Goal: Information Seeking & Learning: Learn about a topic

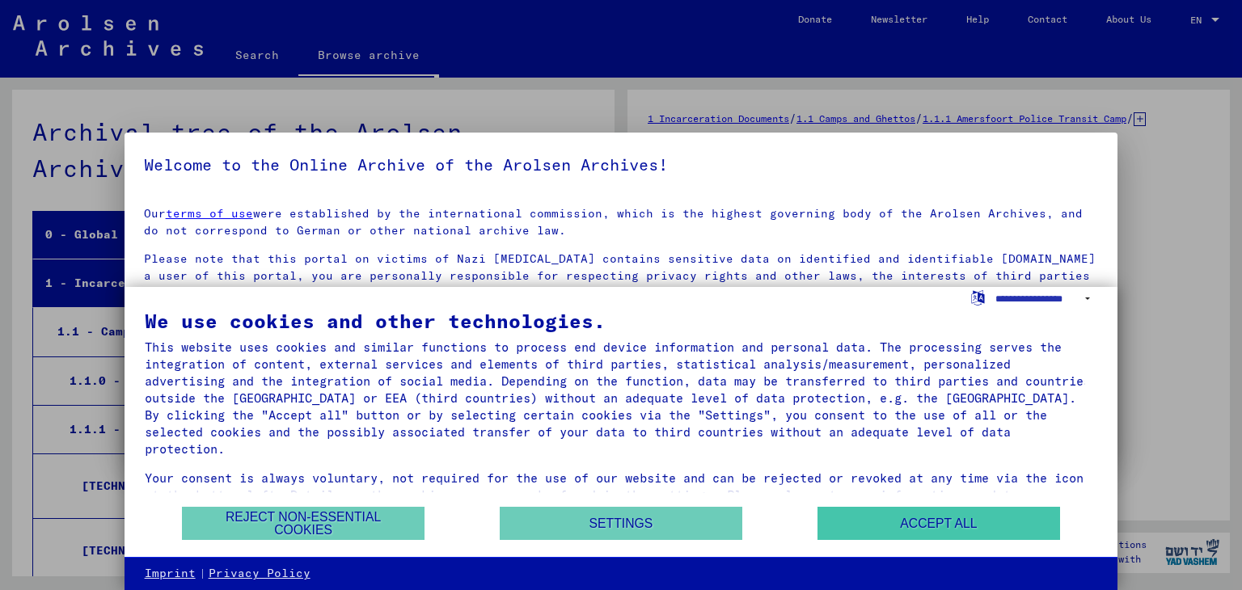
scroll to position [29116, 0]
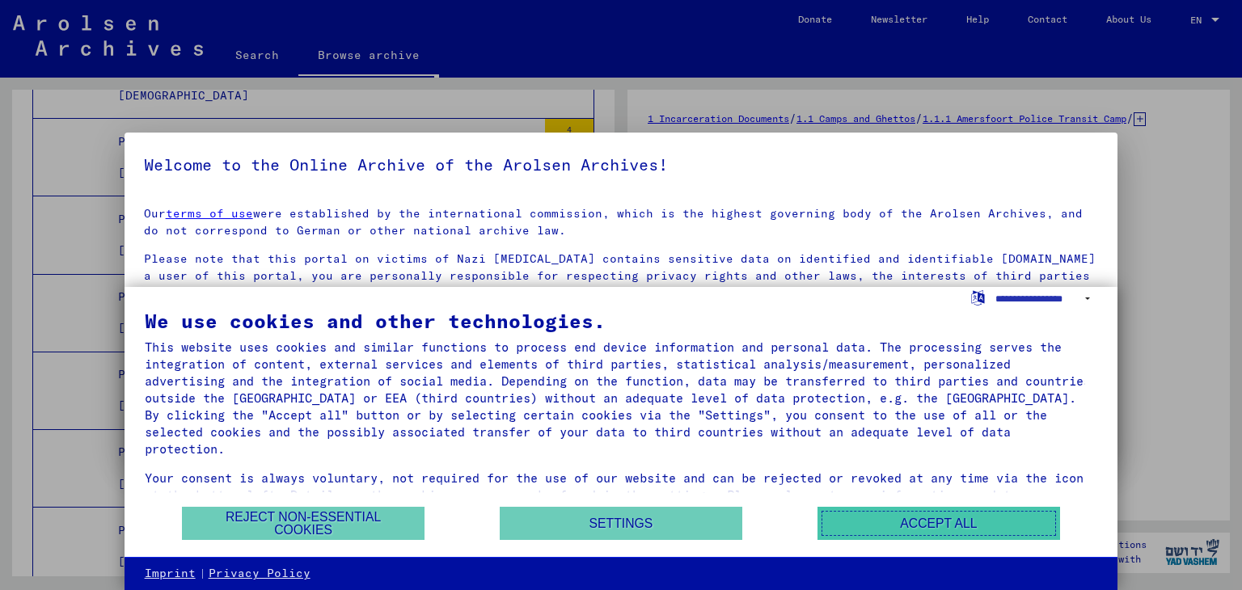
click at [948, 531] on button "Accept all" at bounding box center [939, 523] width 243 height 33
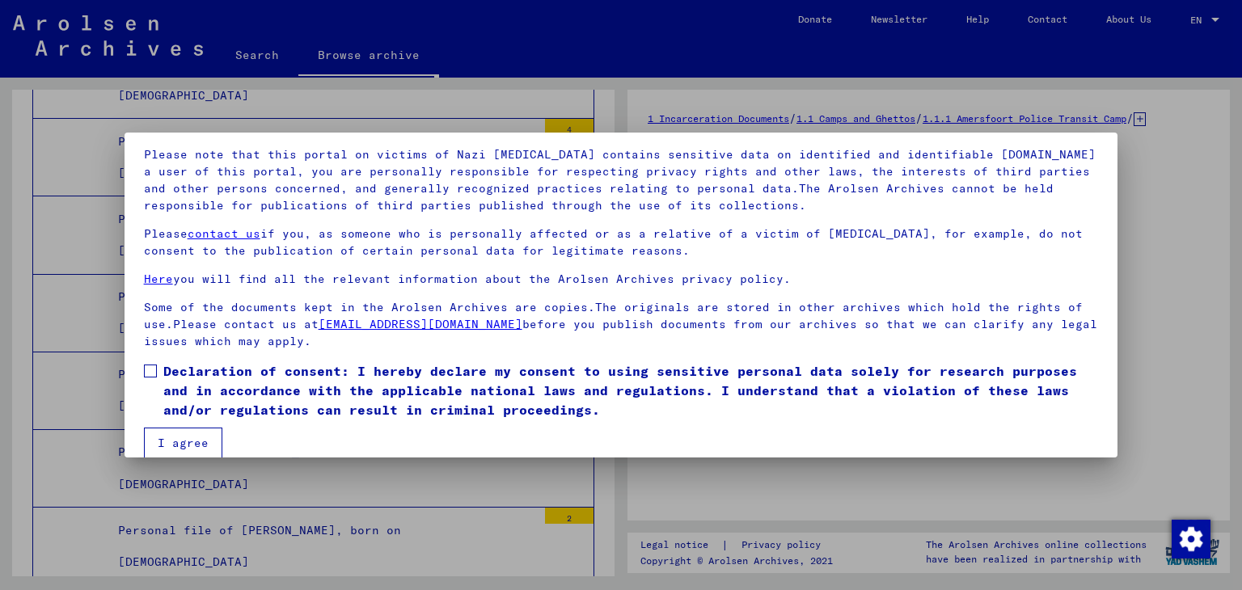
scroll to position [125, 0]
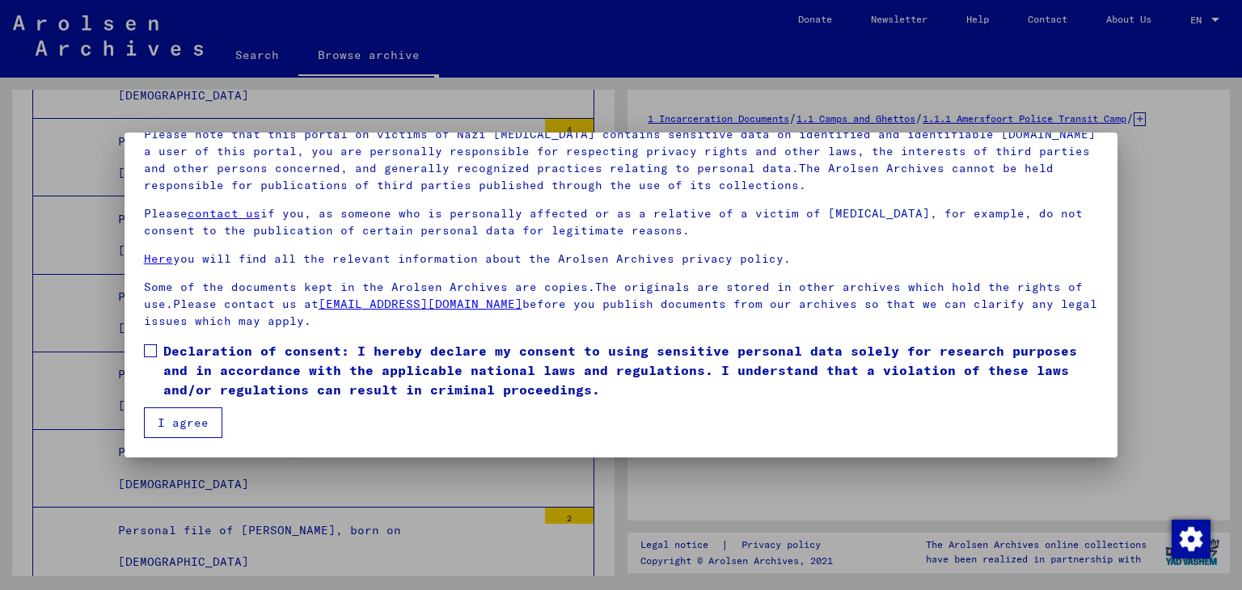
click at [159, 424] on button "I agree" at bounding box center [183, 423] width 78 height 31
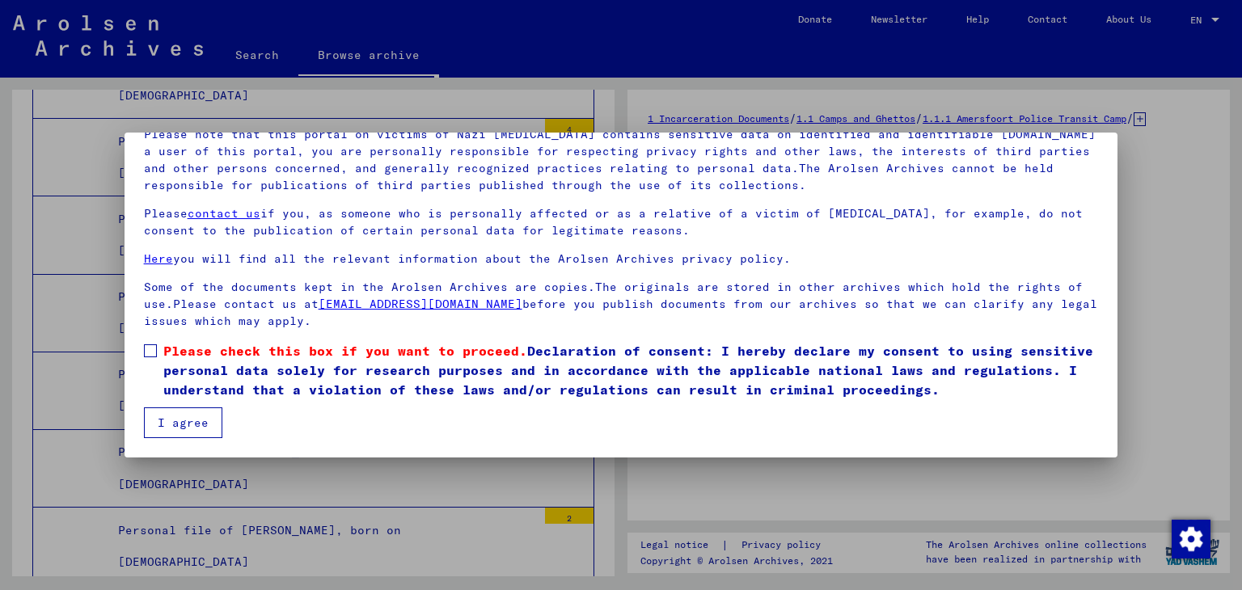
click at [184, 422] on button "I agree" at bounding box center [183, 423] width 78 height 31
click at [147, 349] on span at bounding box center [150, 350] width 13 height 13
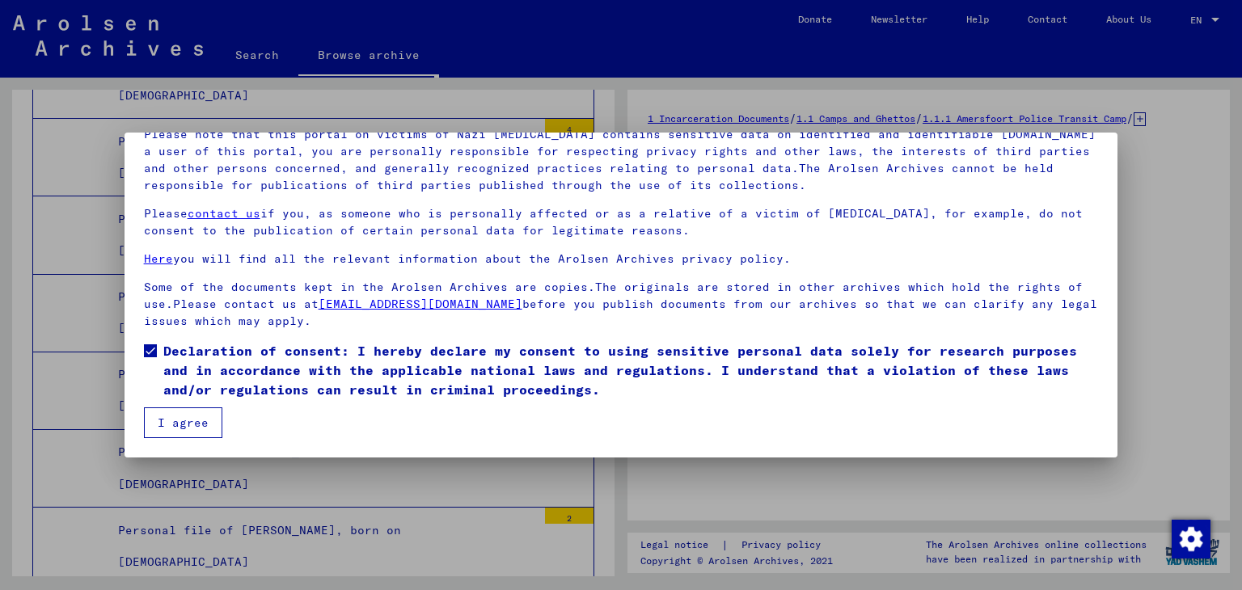
click at [175, 408] on button "I agree" at bounding box center [183, 423] width 78 height 31
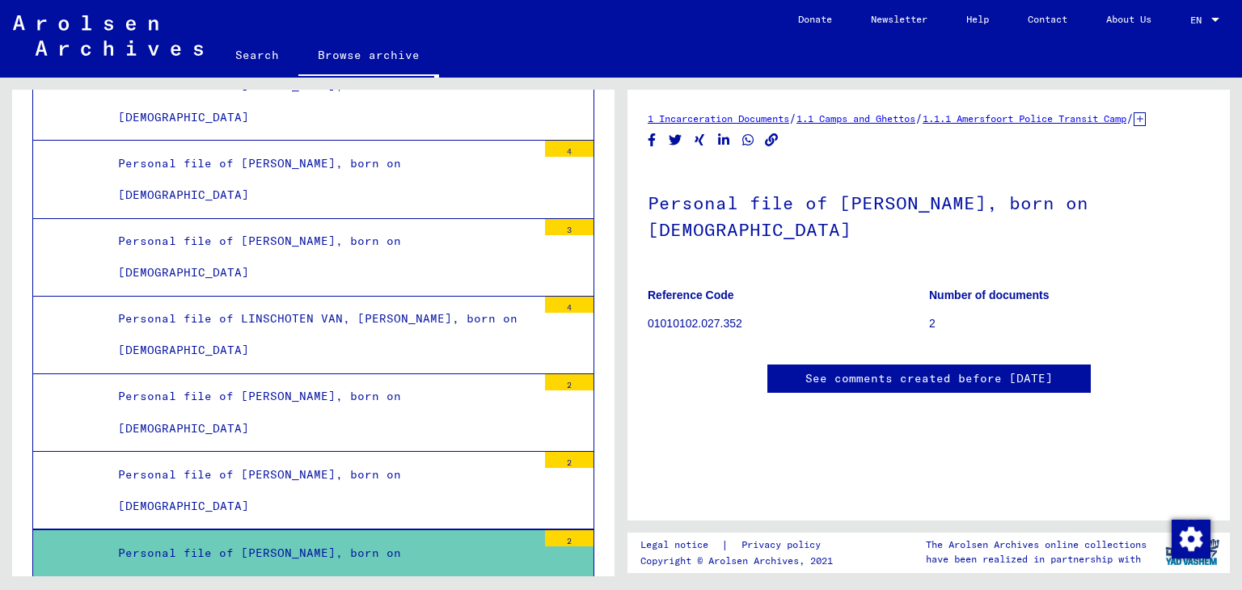
scroll to position [29197, 0]
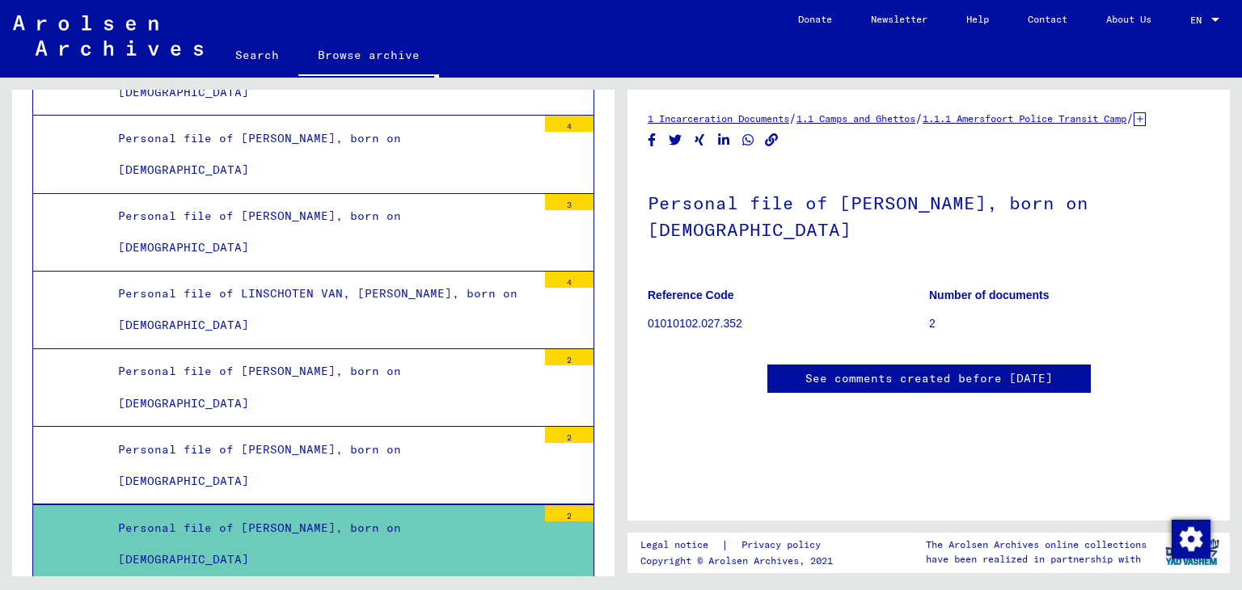
click at [556, 505] on div "2" at bounding box center [569, 513] width 49 height 16
click at [150, 513] on div "Personal file of [PERSON_NAME], born on [DEMOGRAPHIC_DATA]" at bounding box center [321, 544] width 431 height 63
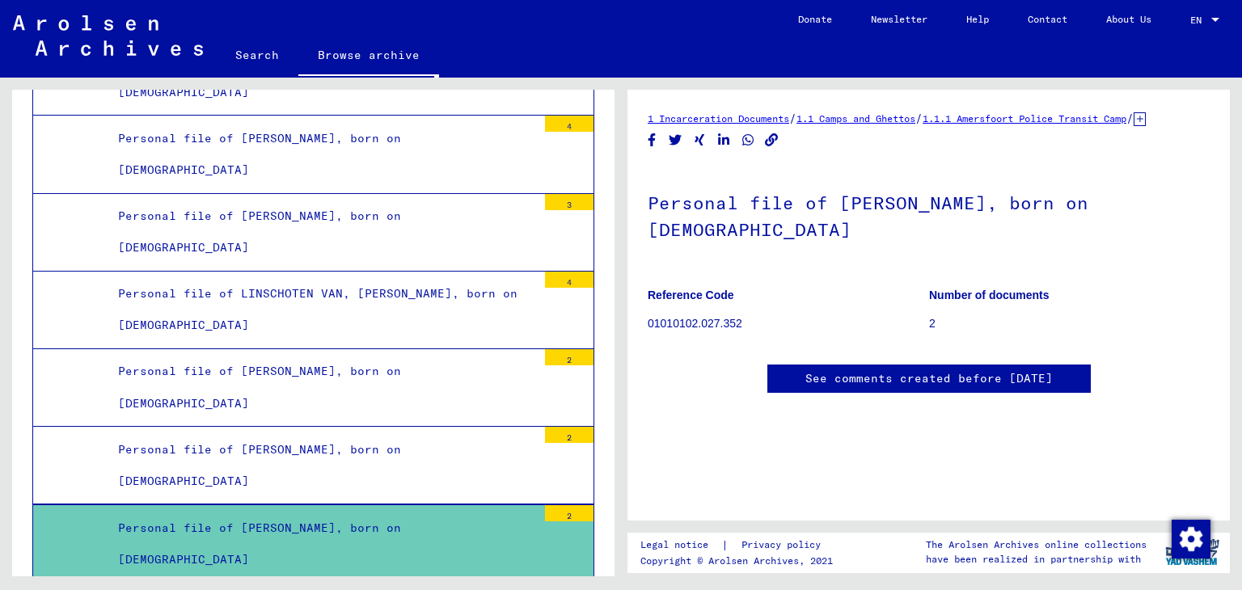
click at [233, 513] on div "Personal file of [PERSON_NAME], born on [DEMOGRAPHIC_DATA]" at bounding box center [321, 544] width 431 height 63
click at [557, 505] on div "2" at bounding box center [569, 513] width 49 height 16
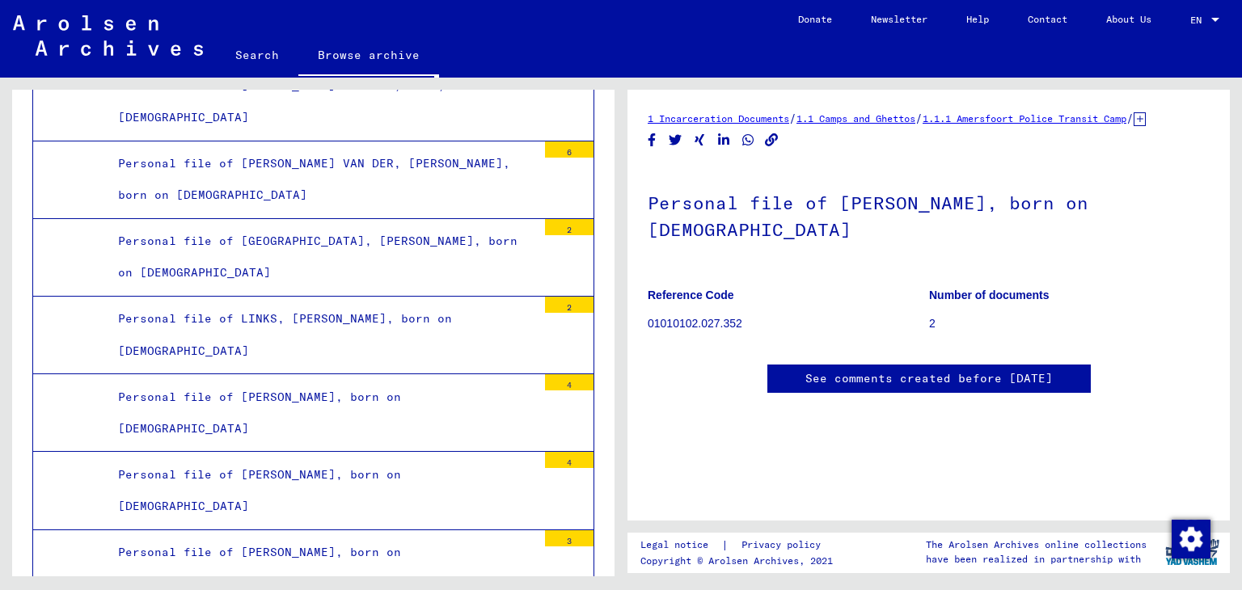
scroll to position [28793, 0]
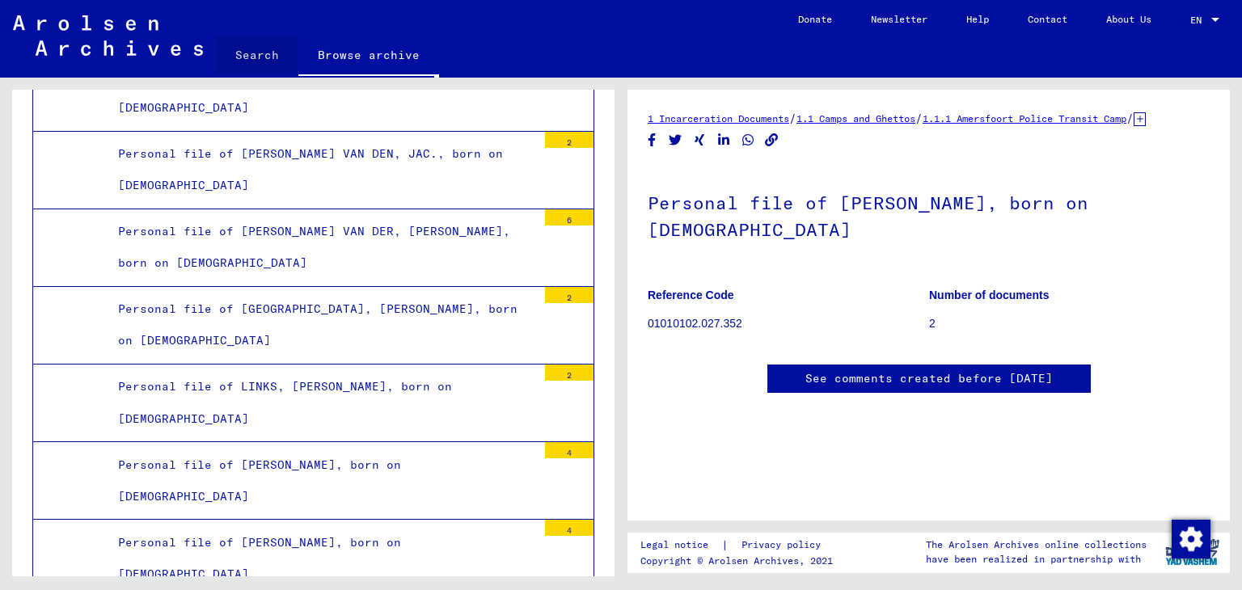
click at [256, 59] on link "Search" at bounding box center [257, 55] width 82 height 39
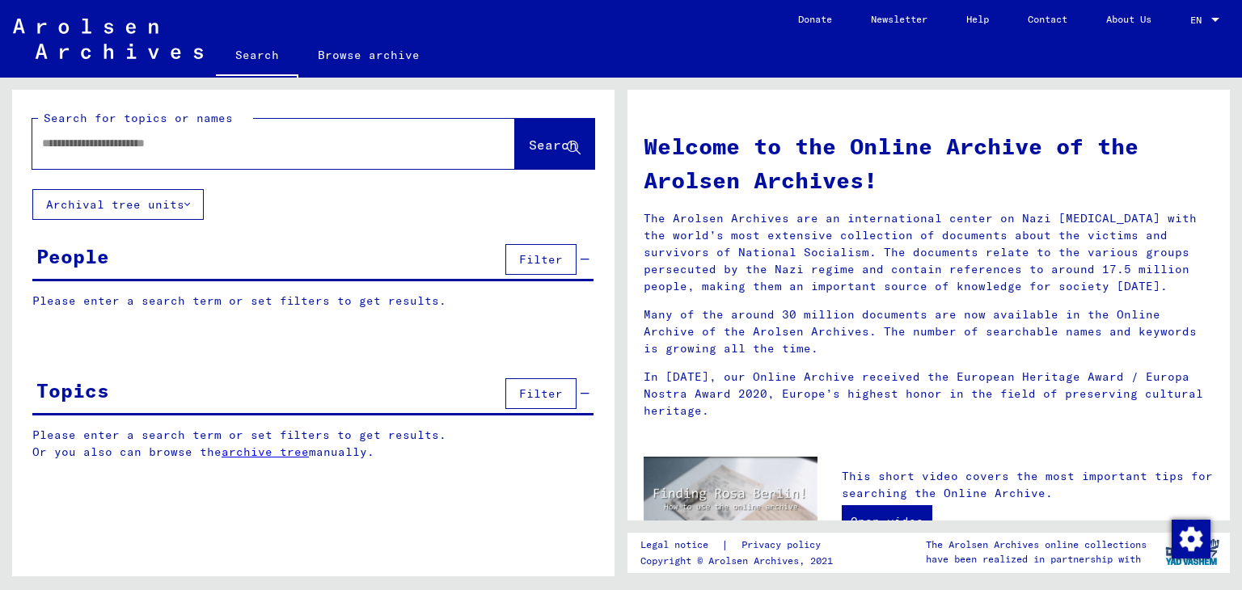
click at [159, 143] on input "text" at bounding box center [254, 143] width 425 height 17
type input "*******"
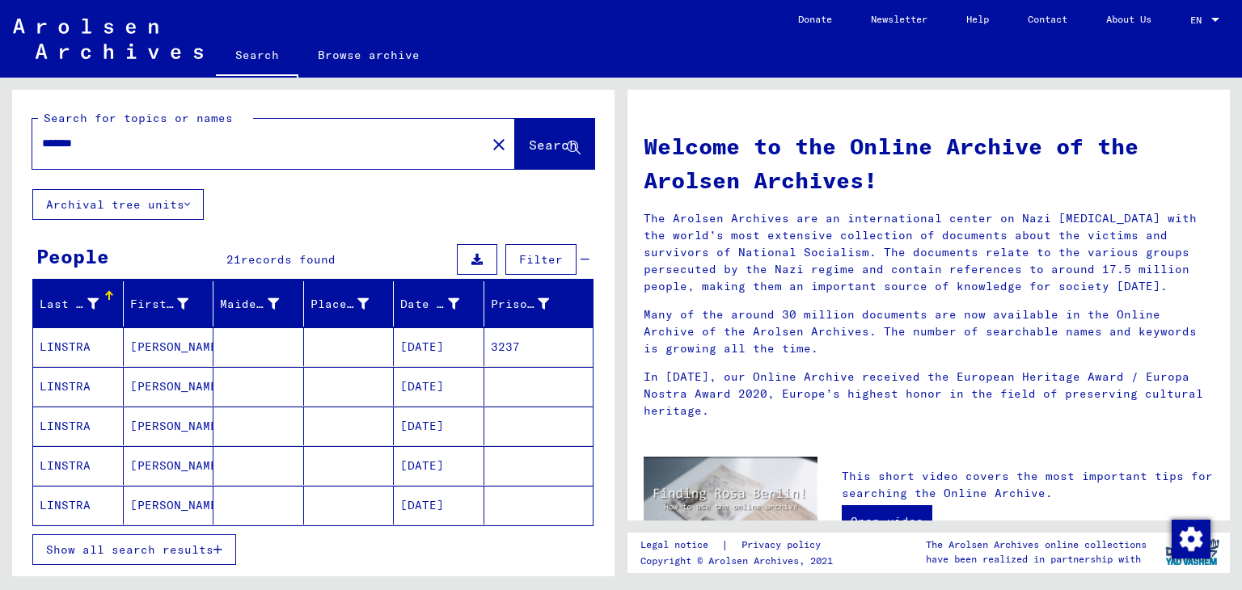
click at [70, 347] on mat-cell "LINSTRA" at bounding box center [78, 347] width 91 height 39
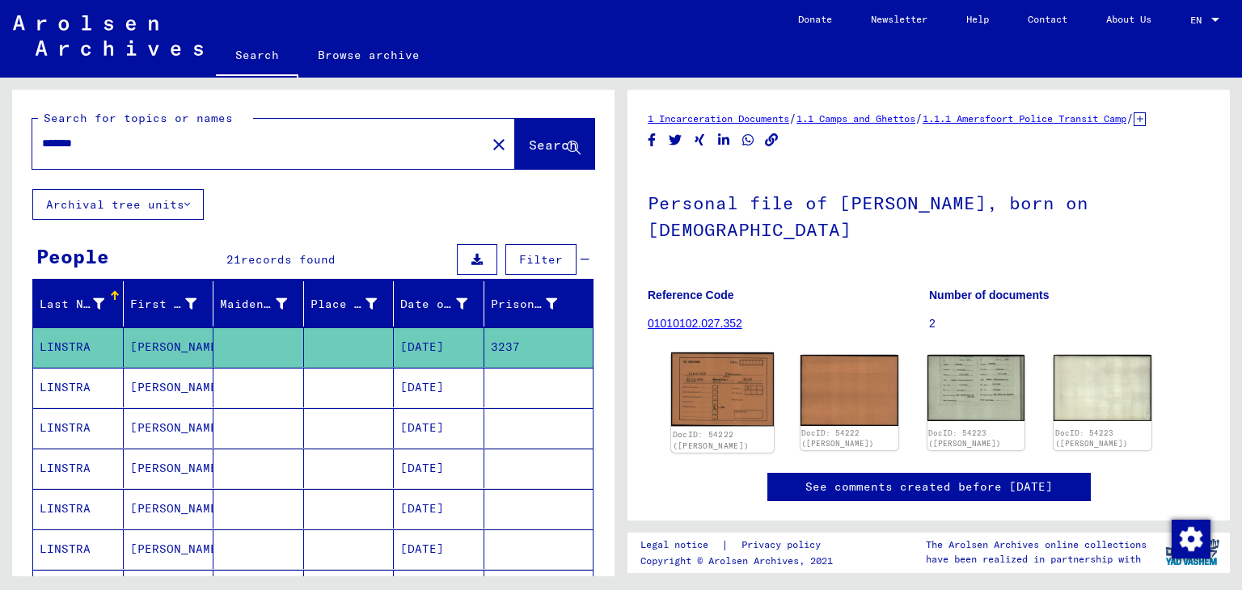
click at [712, 404] on img at bounding box center [722, 390] width 103 height 74
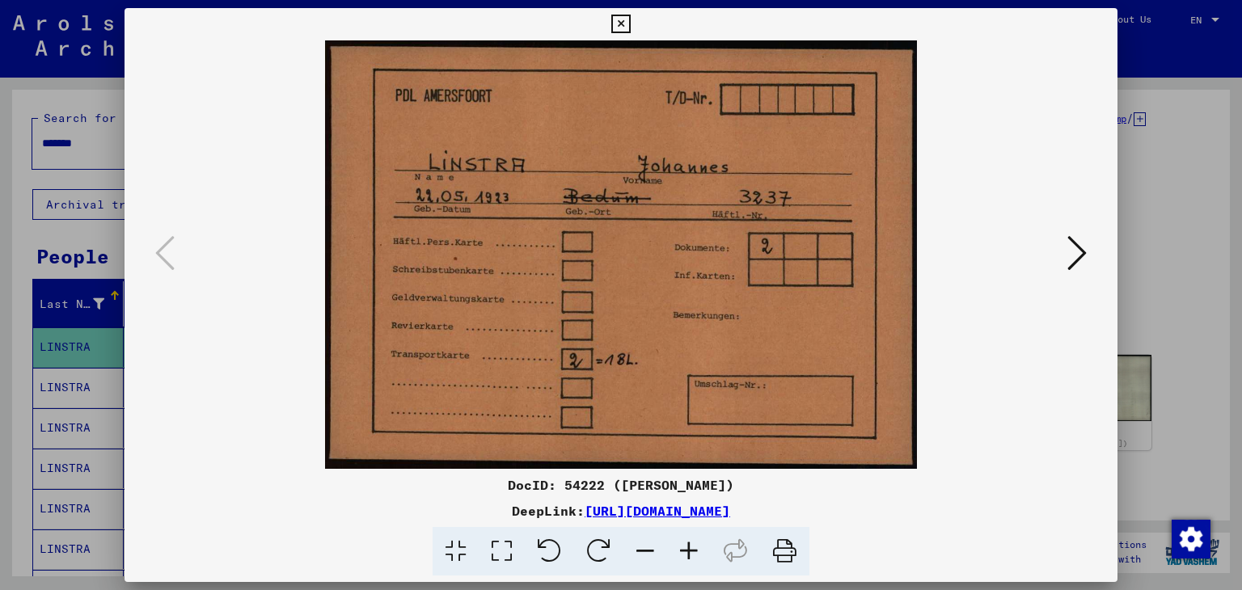
click at [537, 539] on icon at bounding box center [549, 551] width 49 height 49
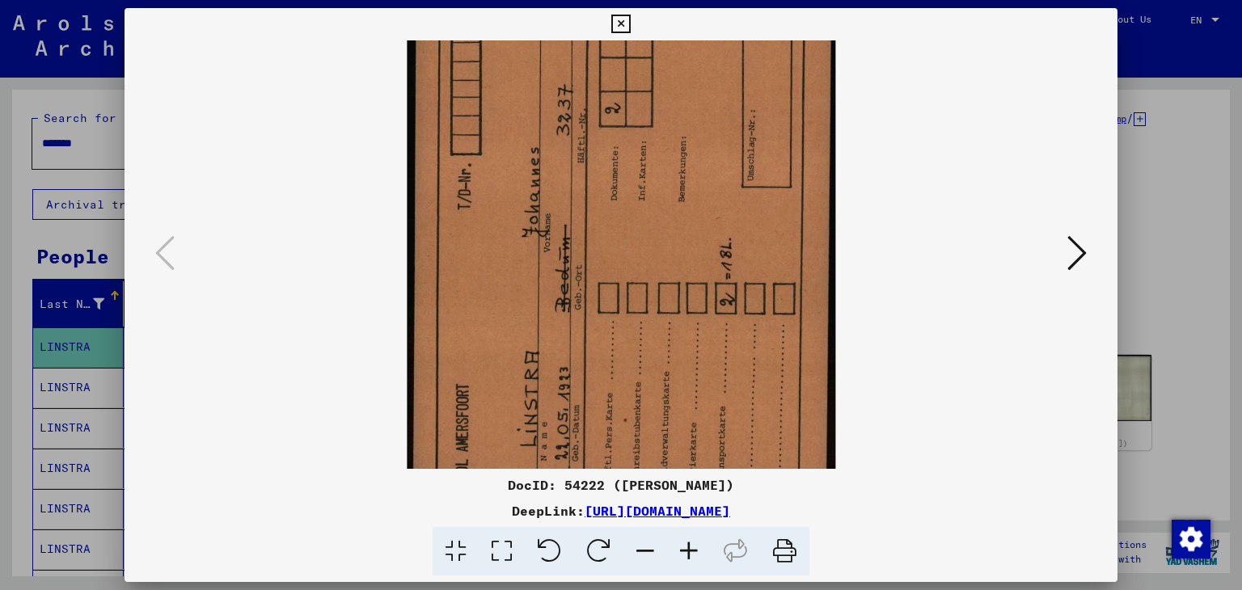
click at [1090, 261] on button at bounding box center [1077, 254] width 29 height 46
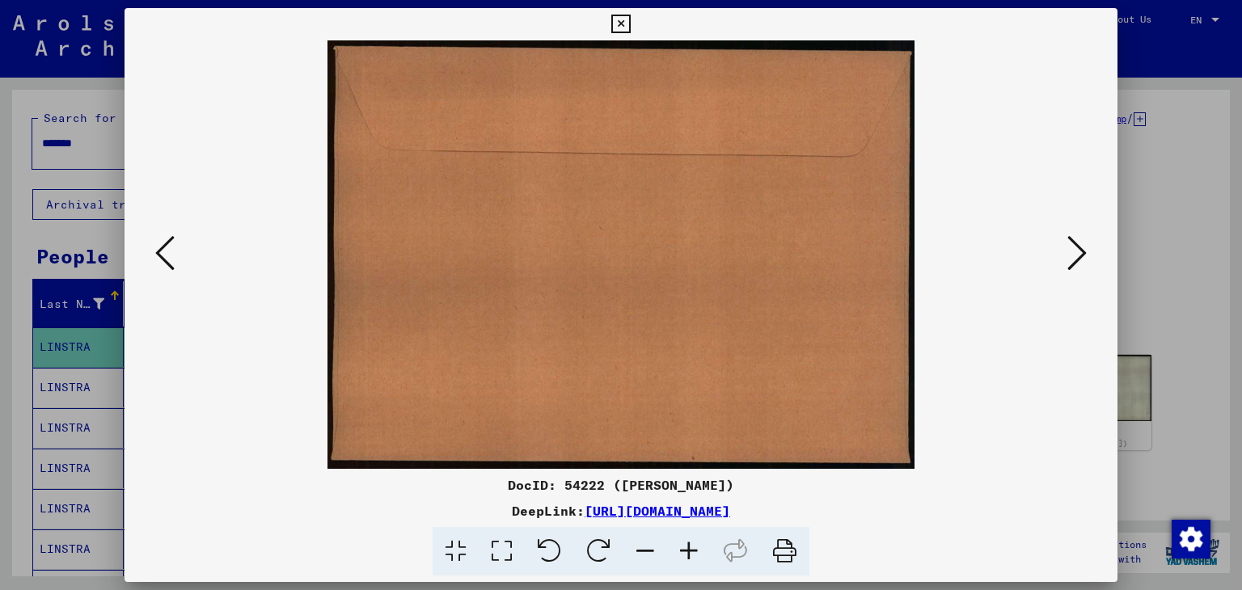
click at [1081, 262] on icon at bounding box center [1076, 253] width 19 height 39
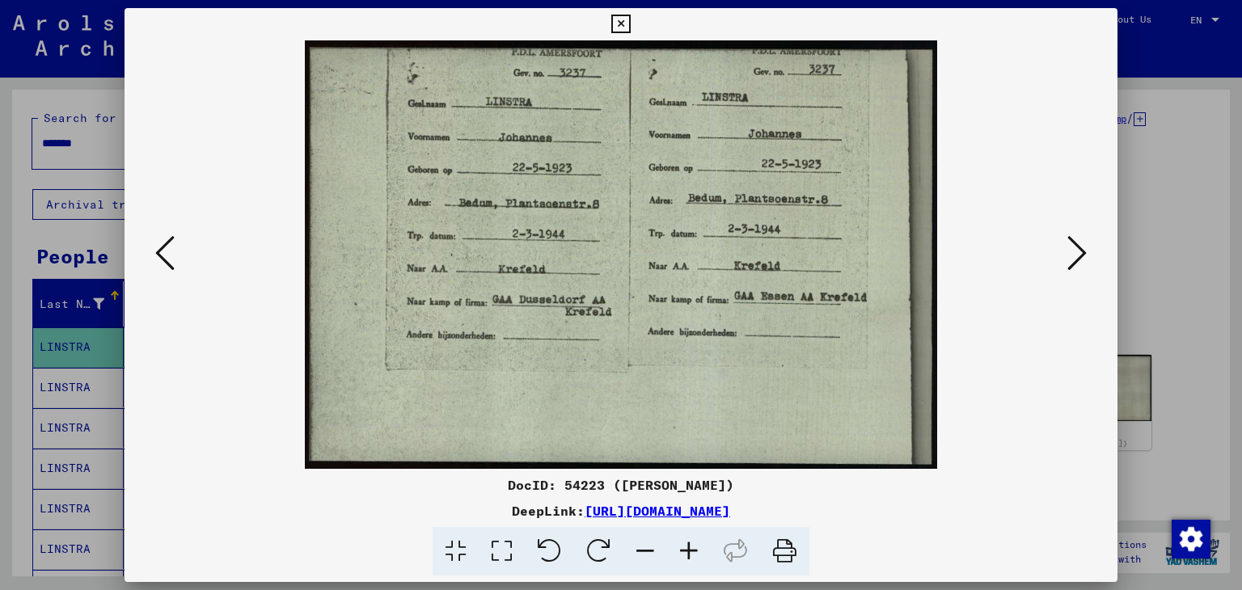
click at [1080, 247] on icon at bounding box center [1076, 253] width 19 height 39
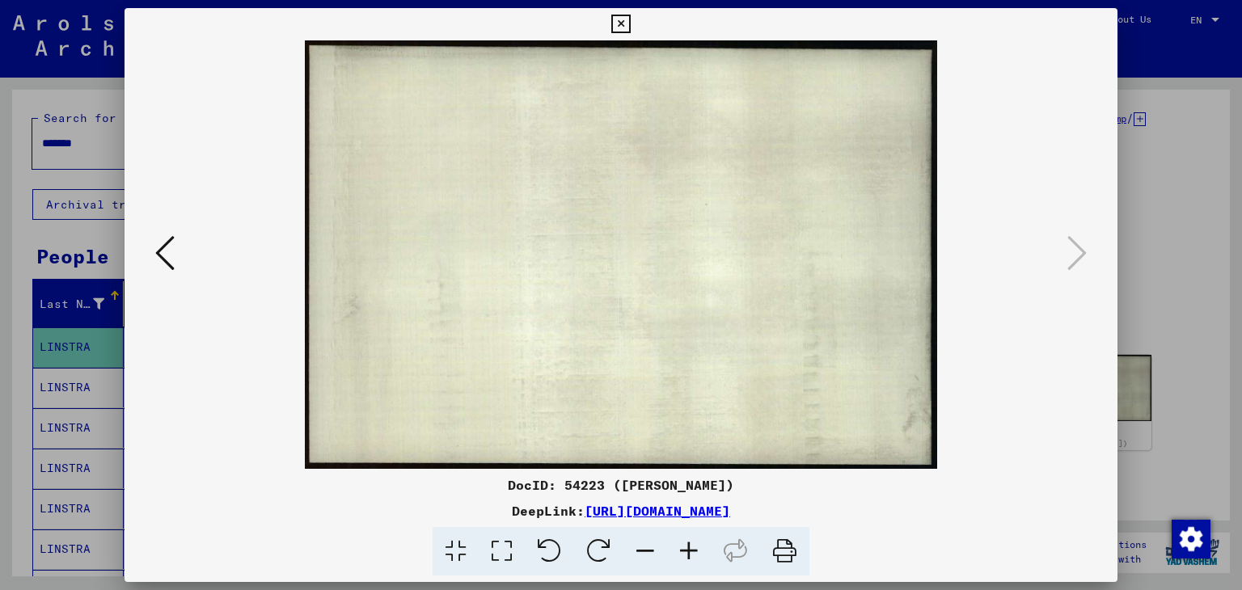
click at [621, 25] on icon at bounding box center [620, 24] width 19 height 19
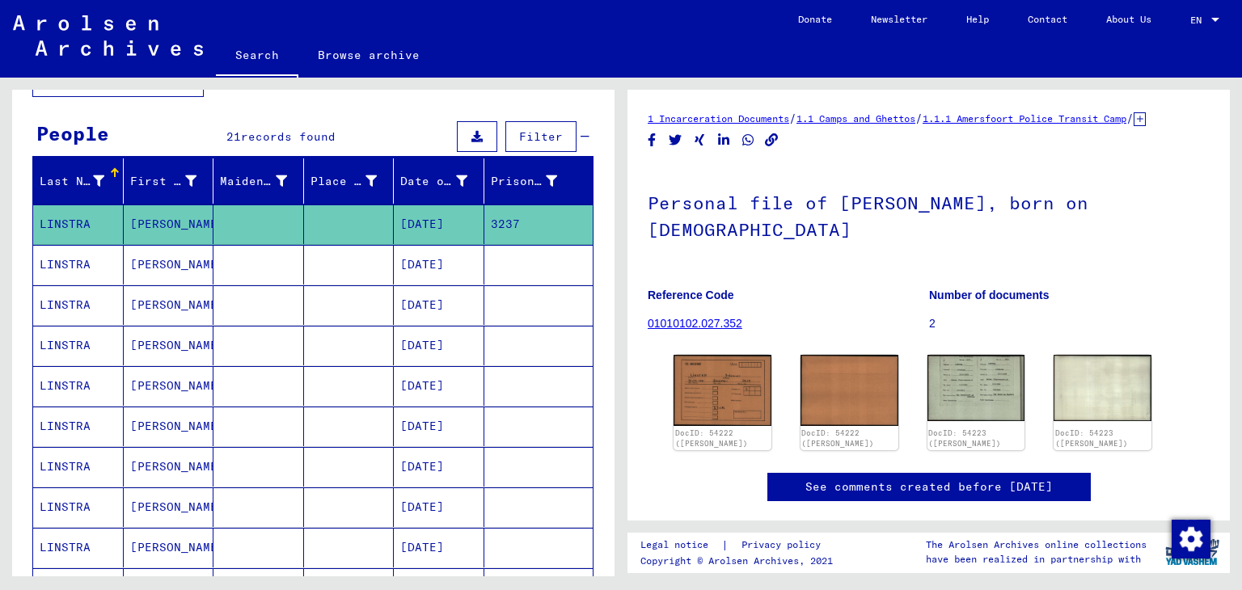
scroll to position [81, 0]
